Goal: Subscribe to service/newsletter

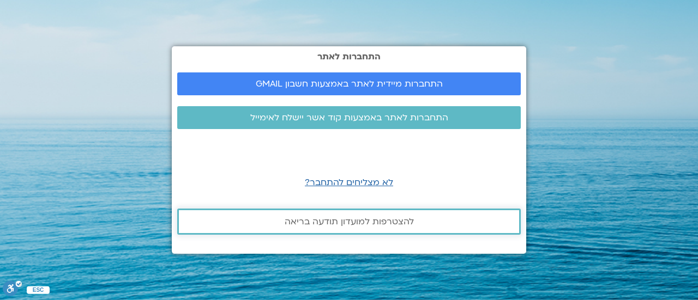
click at [413, 222] on span "להצטרפות למועדון תודעה בריאה" at bounding box center [349, 222] width 314 height 10
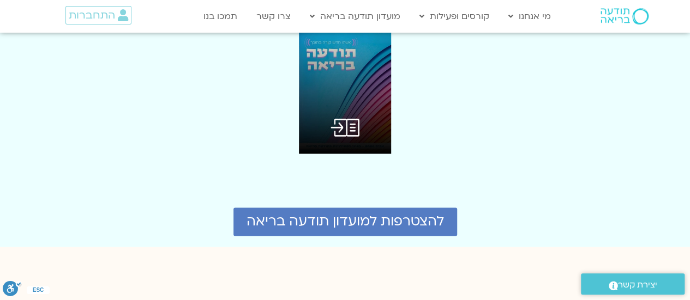
scroll to position [2913, 0]
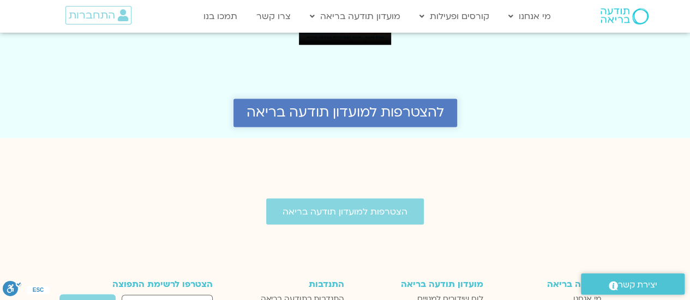
click at [343, 105] on span "להצטרפות למועדון תודעה בריאה" at bounding box center [344, 112] width 197 height 15
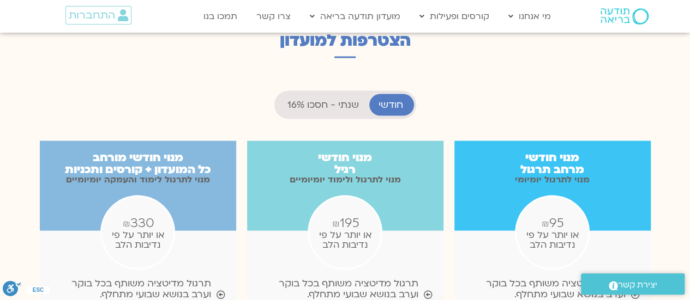
scroll to position [1049, 0]
click at [342, 100] on span "שנתי - חסכו 16%" at bounding box center [322, 105] width 71 height 11
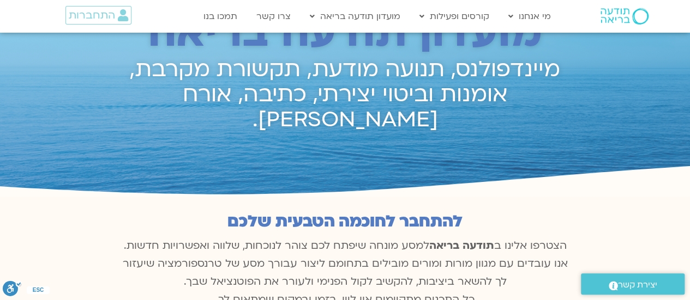
scroll to position [0, 0]
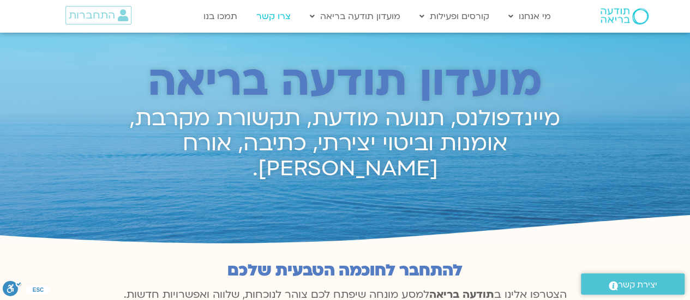
click at [277, 16] on link "צרו קשר" at bounding box center [273, 16] width 45 height 21
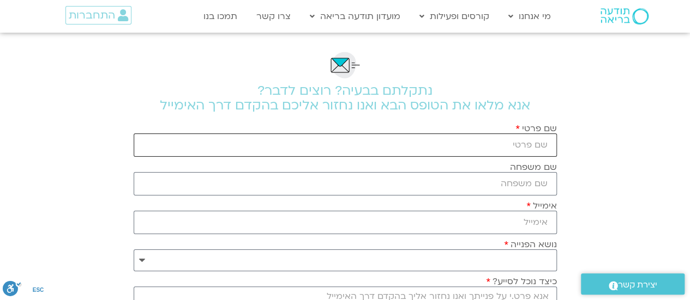
click at [497, 147] on input "שם פרטי" at bounding box center [345, 145] width 423 height 23
type input "חווה"
type input "קלס ליבר"
type input "hkless.l@gmail.com"
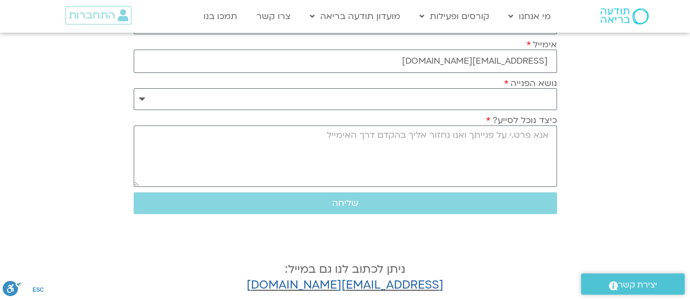
scroll to position [164, 0]
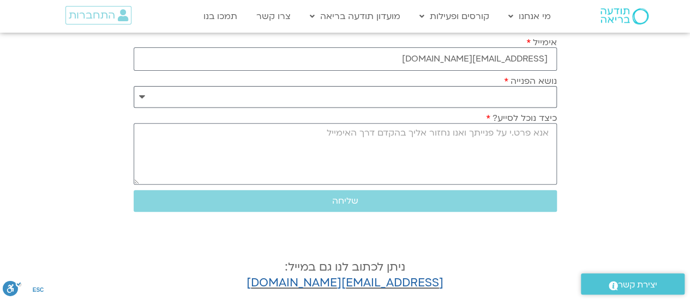
click at [536, 98] on select "**********" at bounding box center [345, 97] width 423 height 22
select select "**********"
click at [134, 86] on select "**********" at bounding box center [345, 97] width 423 height 22
click at [539, 134] on textarea "כיצד נוכל לסייע?" at bounding box center [345, 154] width 423 height 62
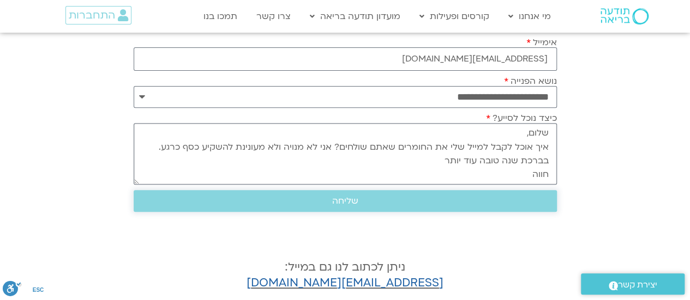
type textarea "שלום, איך אוכל לקבל למייל שלי את החומרים שאתם שולחים? אני לא מנויה ולא מעונינת …"
click at [367, 200] on span "שליחה" at bounding box center [345, 201] width 397 height 10
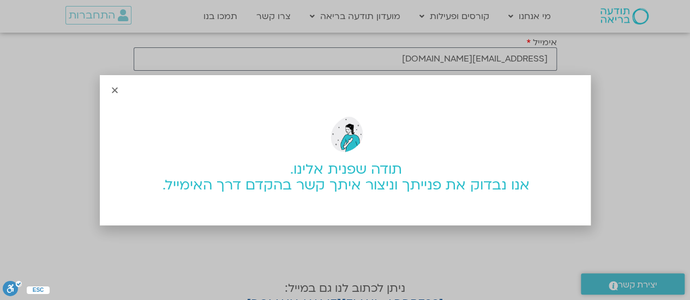
click at [612, 14] on div "תודה שפנית אלינו. אנו נבדוק את פנייתך וניצור איתך קשר בהקדם דרך האימייל." at bounding box center [345, 150] width 690 height 300
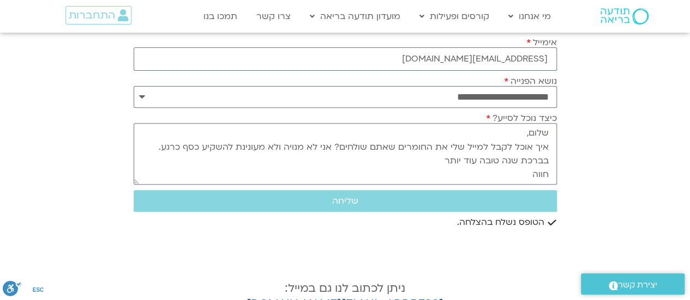
click at [612, 14] on img at bounding box center [624, 16] width 48 height 16
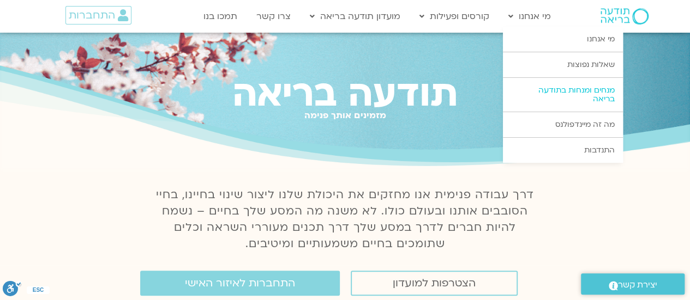
click at [600, 99] on link "מנחים ומנחות בתודעה בריאה" at bounding box center [563, 95] width 120 height 34
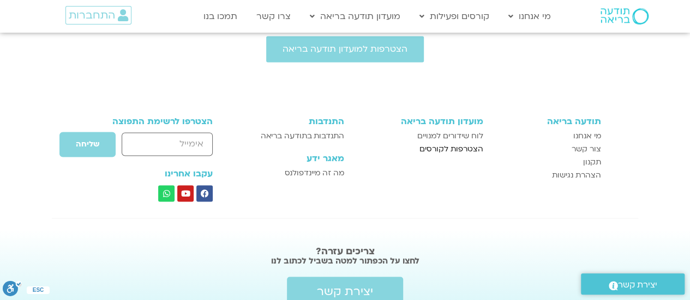
scroll to position [789, 0]
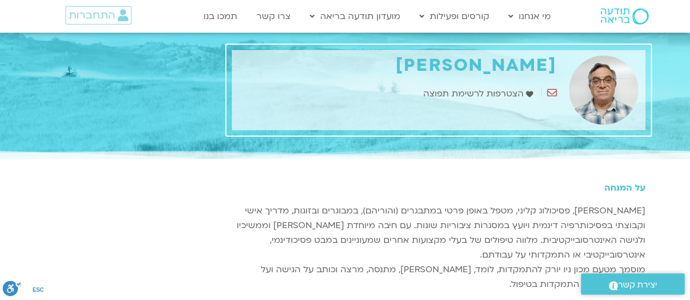
click at [475, 94] on span "הצטרפות לרשימת תפוצה" at bounding box center [473, 94] width 103 height 15
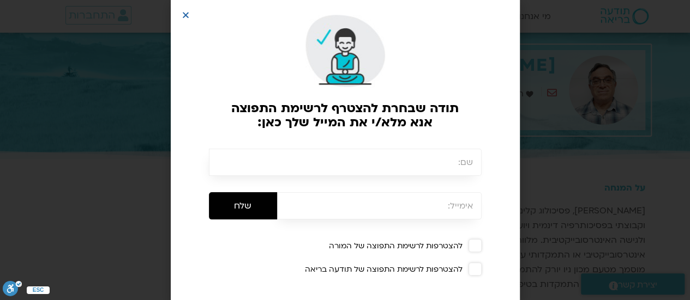
click at [454, 165] on input "text" at bounding box center [345, 162] width 273 height 27
type input "חווה קלס ליבר"
click at [410, 207] on input "email" at bounding box center [379, 205] width 204 height 27
type input "hkless.l@gmail.com"
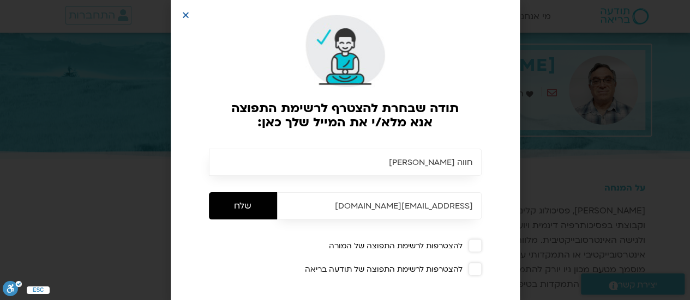
scroll to position [12, 0]
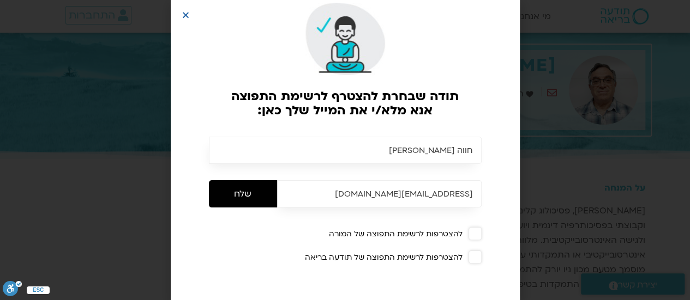
click at [478, 239] on span at bounding box center [474, 233] width 13 height 13
click at [479, 255] on span at bounding box center [474, 257] width 13 height 13
click at [245, 195] on input "שלח" at bounding box center [243, 193] width 68 height 27
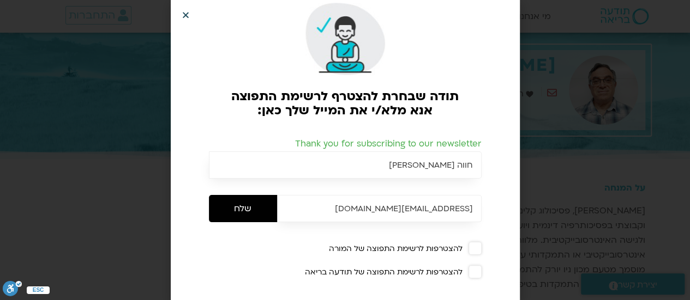
click at [186, 15] on icon "Close" at bounding box center [186, 15] width 8 height 8
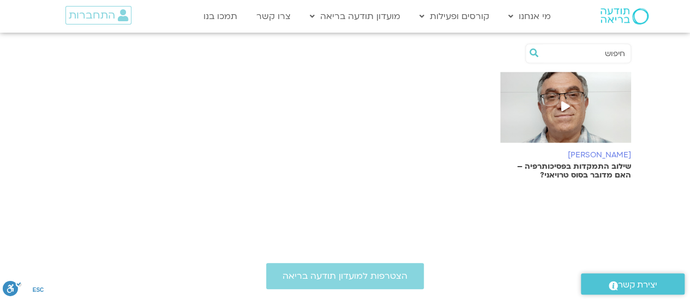
scroll to position [273, 0]
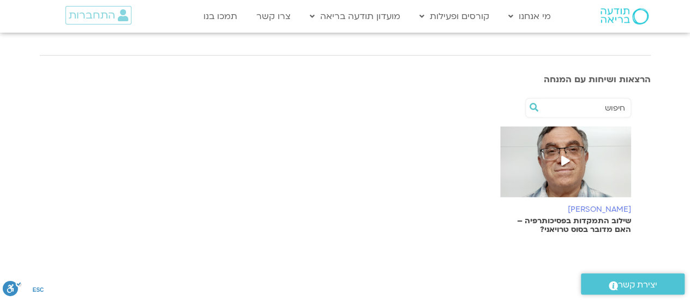
click at [567, 162] on icon at bounding box center [565, 161] width 9 height 10
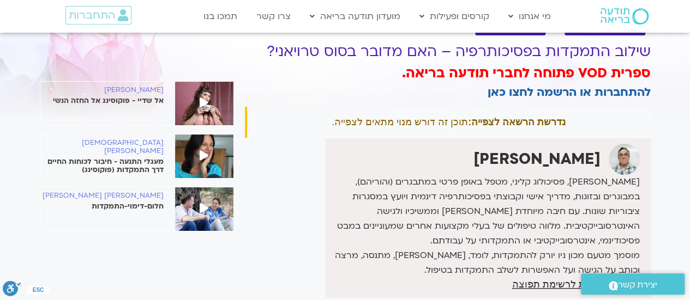
scroll to position [55, 0]
